Goal: Transaction & Acquisition: Purchase product/service

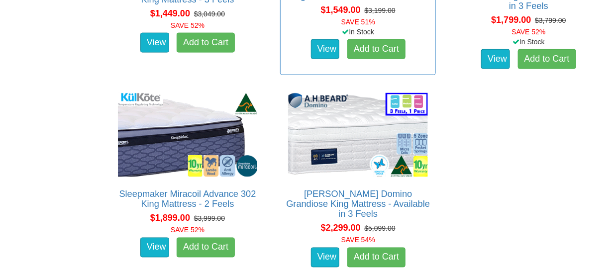
scroll to position [1625, 0]
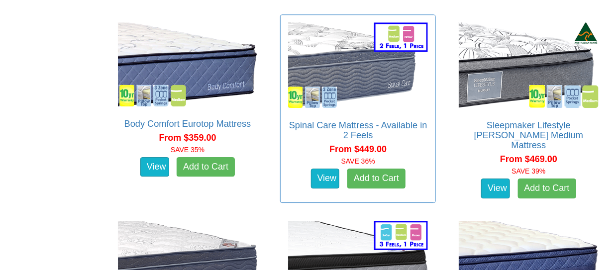
scroll to position [962, 0]
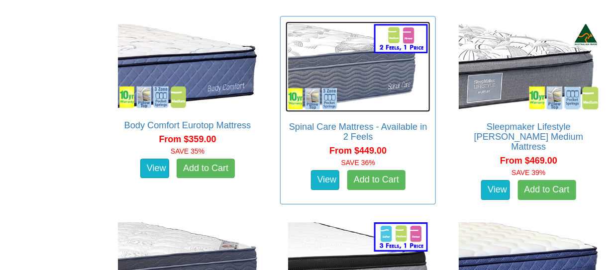
click at [358, 73] on img at bounding box center [358, 66] width 145 height 91
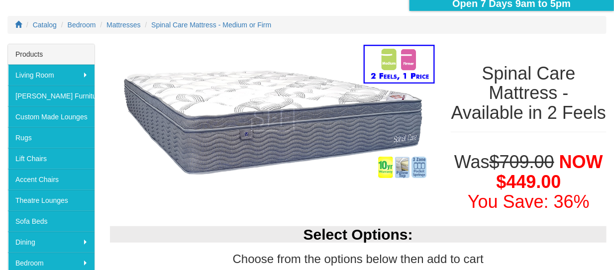
scroll to position [132, 0]
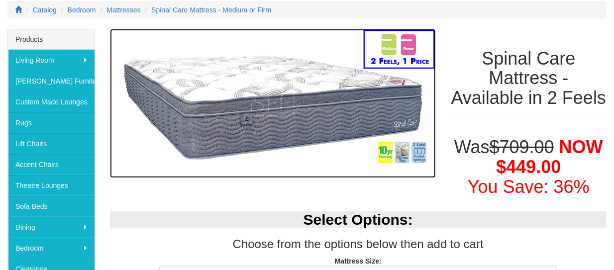
click at [382, 149] on img at bounding box center [273, 103] width 326 height 149
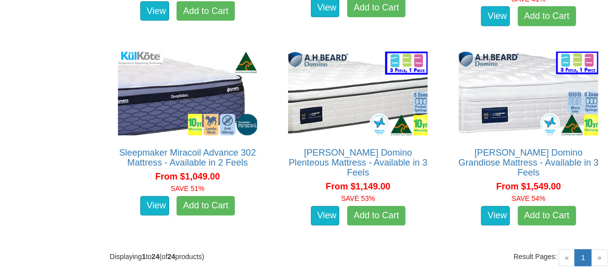
scroll to position [1924, 0]
